Goal: Find specific page/section: Find specific page/section

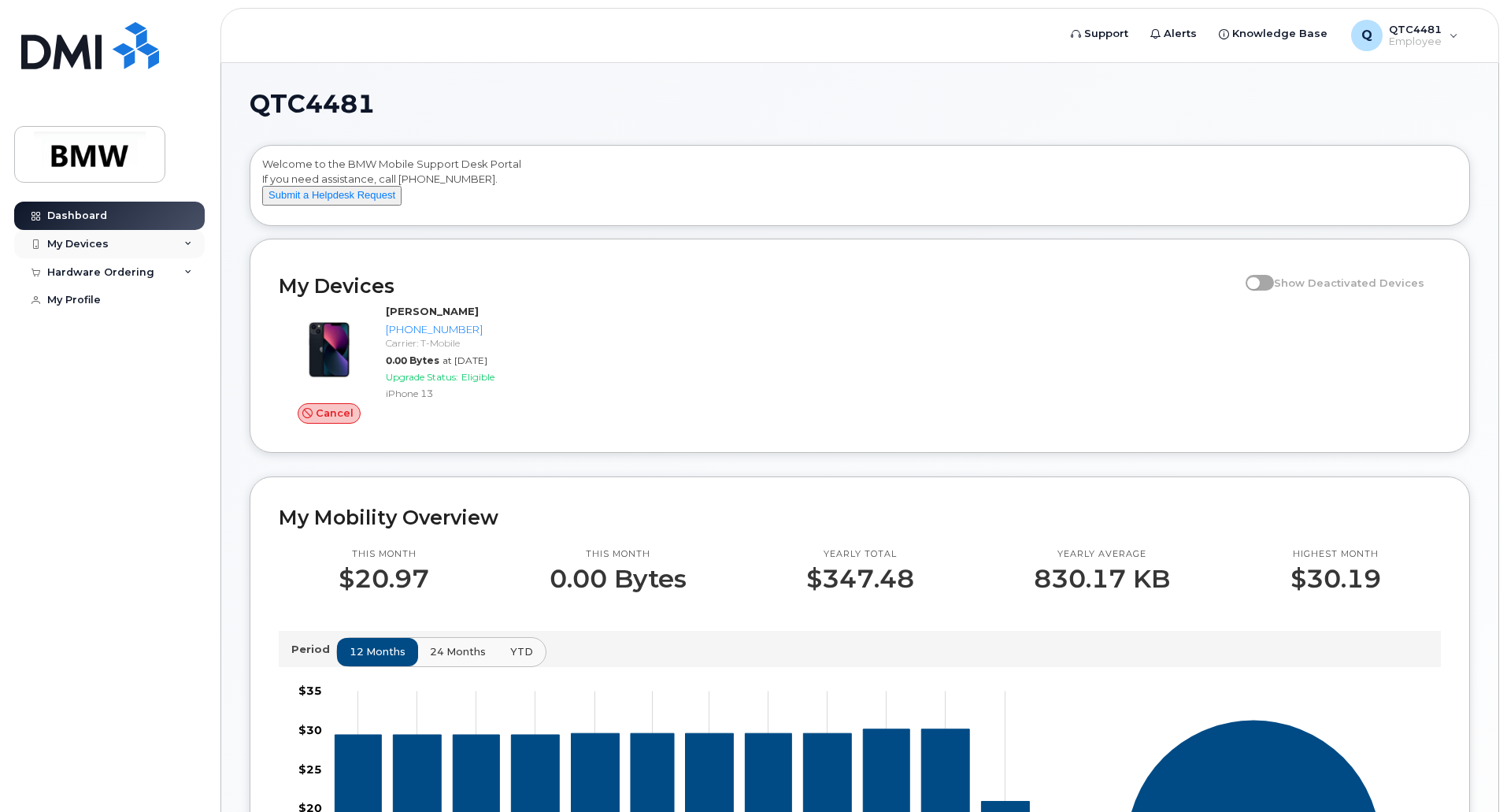
click at [69, 242] on div "My Devices" at bounding box center [78, 244] width 62 height 12
click at [75, 310] on img at bounding box center [70, 311] width 16 height 16
